Goal: Task Accomplishment & Management: Manage account settings

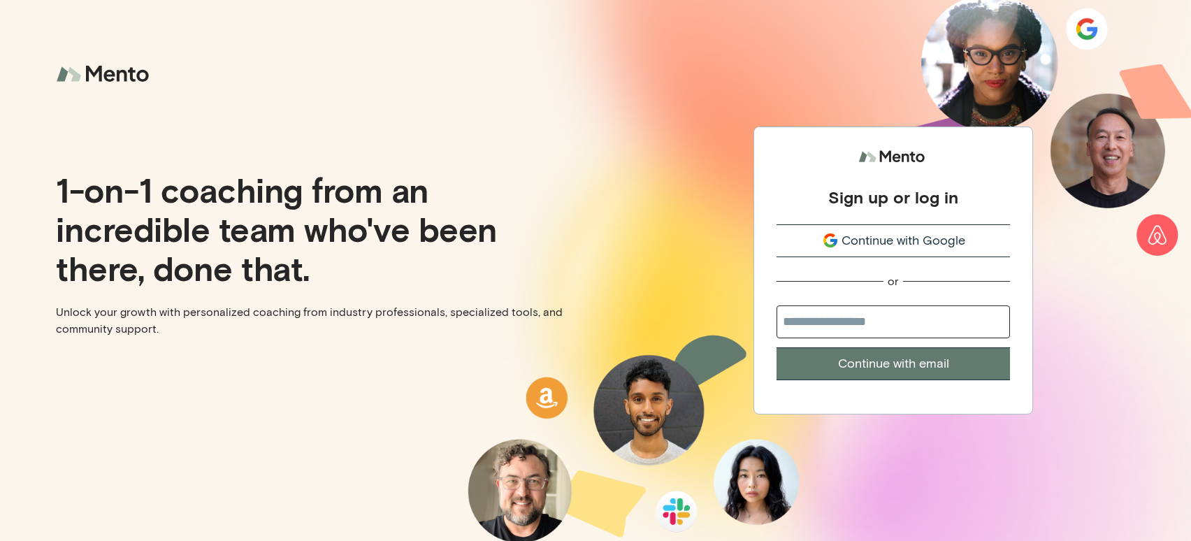
click at [889, 321] on input "email" at bounding box center [893, 321] width 233 height 33
type input "**********"
click at [872, 362] on button "Continue with email" at bounding box center [893, 363] width 233 height 33
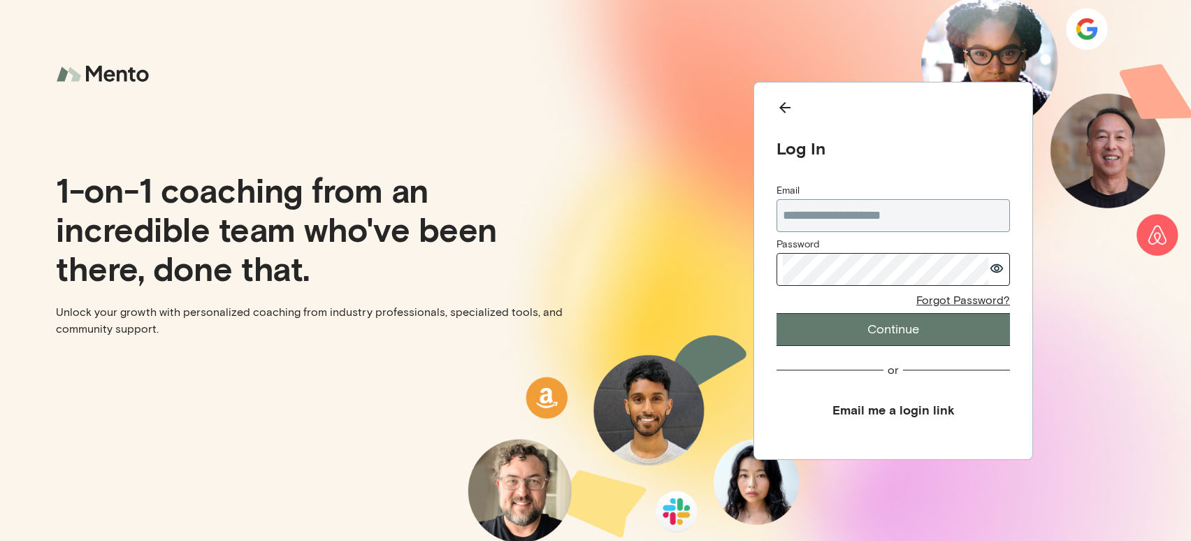
click at [818, 322] on button "Continue" at bounding box center [893, 329] width 233 height 33
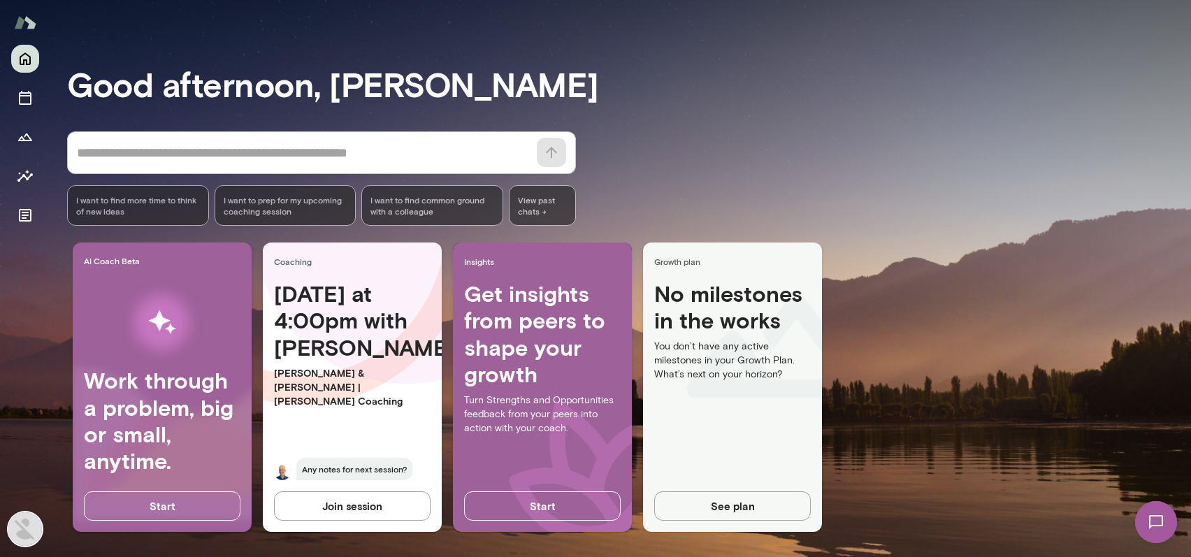
scroll to position [73, 0]
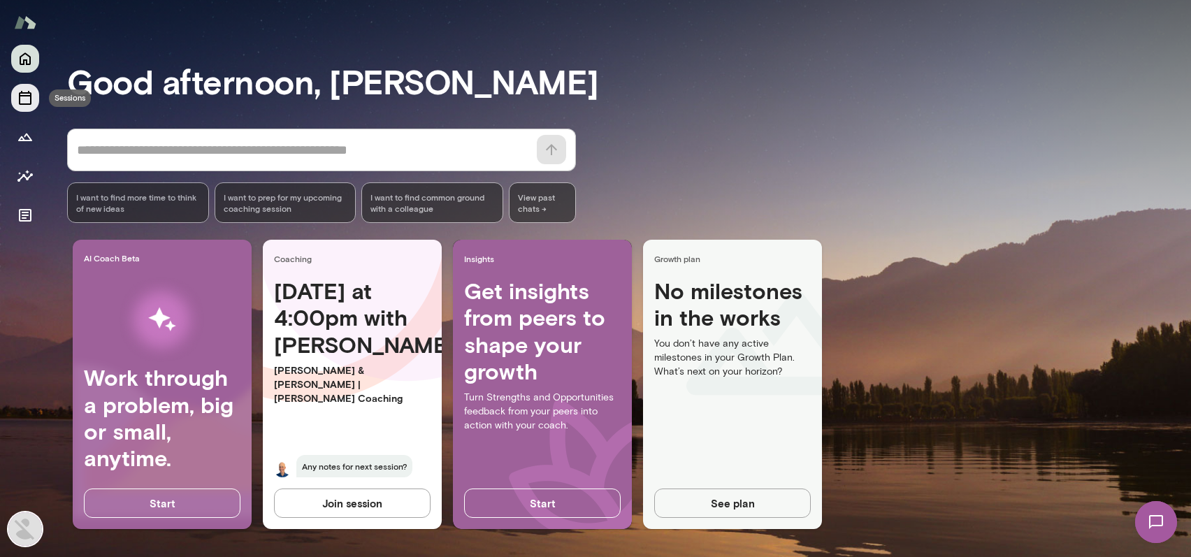
click at [20, 95] on icon "Sessions" at bounding box center [25, 98] width 13 height 14
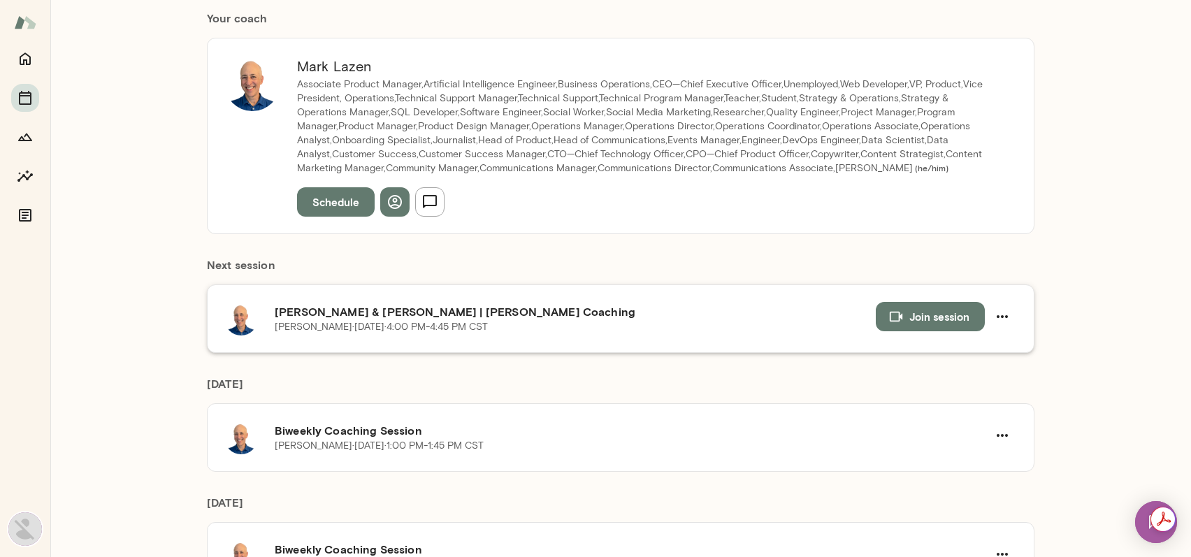
scroll to position [70, 0]
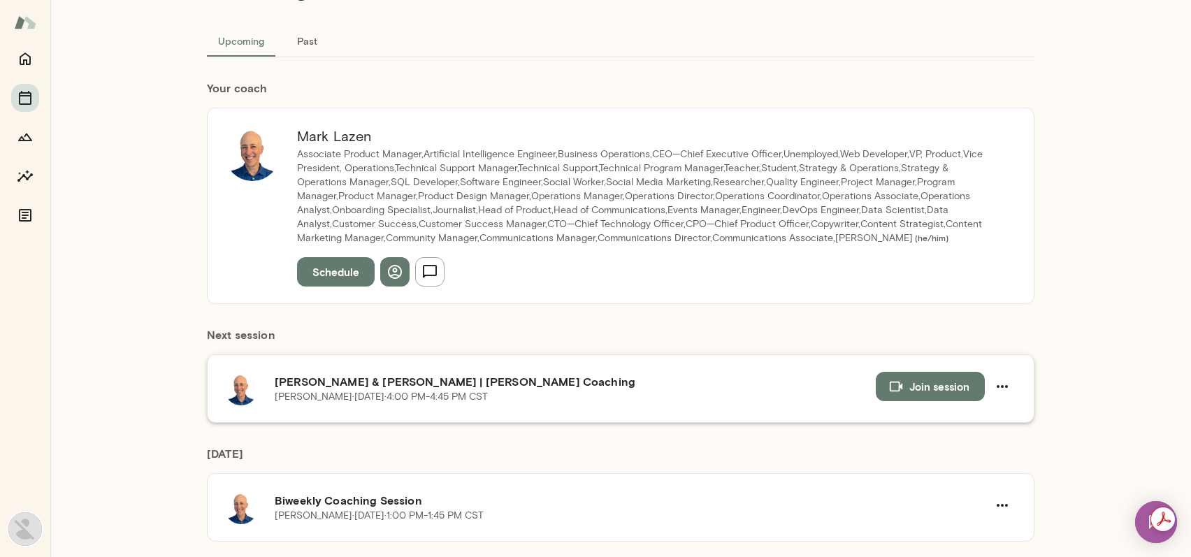
click at [689, 394] on div "[PERSON_NAME][DATE] · 4:00 PM-4:45 PM CST" at bounding box center [575, 397] width 601 height 14
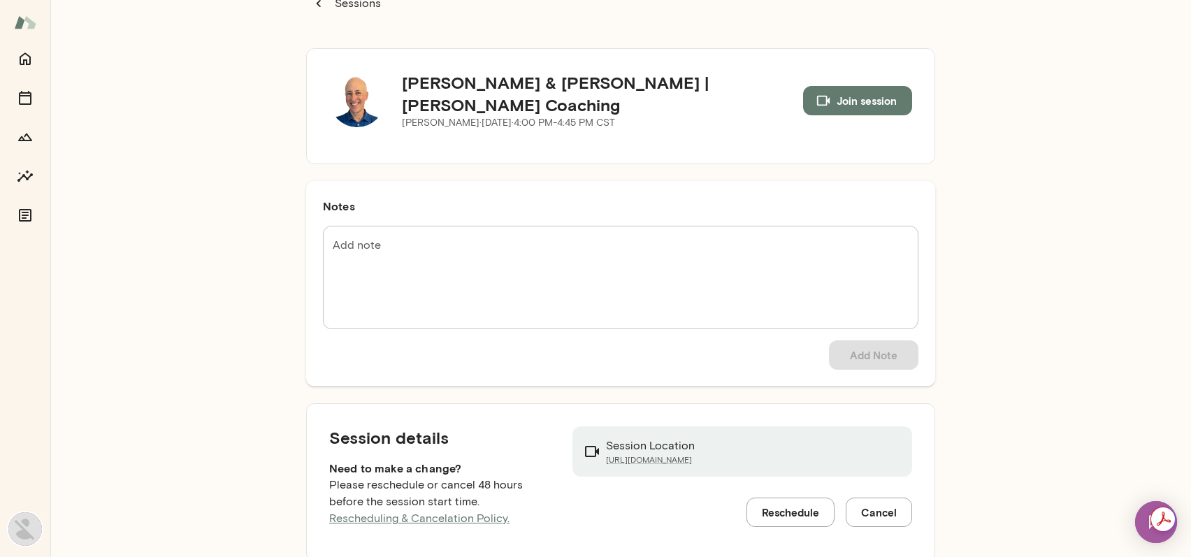
scroll to position [59, 0]
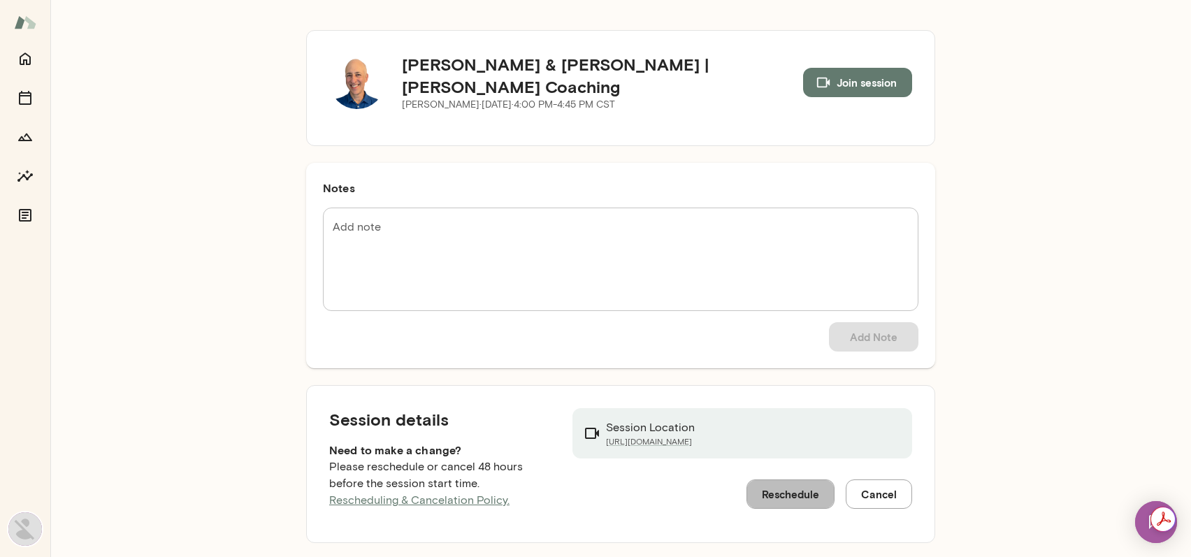
click at [810, 489] on button "Reschedule" at bounding box center [790, 493] width 88 height 29
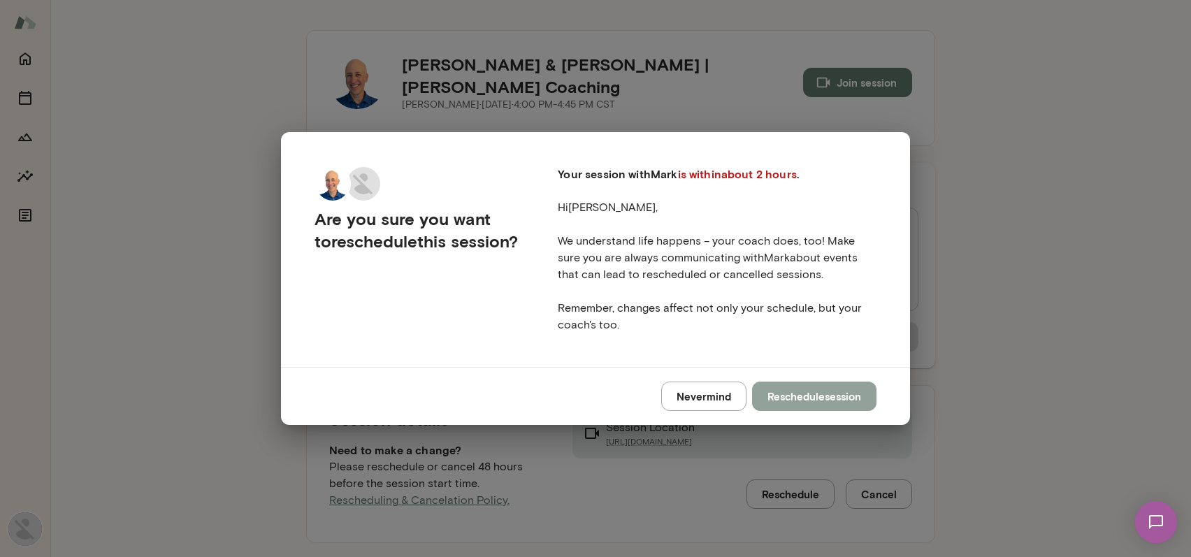
click at [824, 396] on button "Reschedule session" at bounding box center [814, 396] width 124 height 29
